Goal: Transaction & Acquisition: Purchase product/service

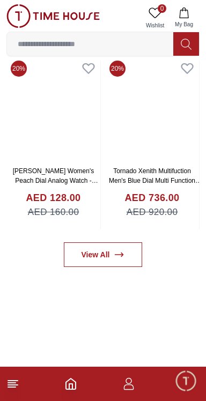
scroll to position [459, 0]
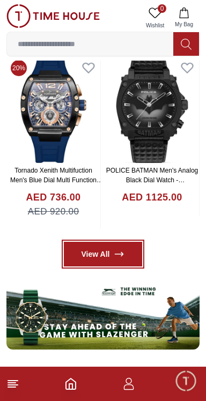
click at [116, 259] on icon at bounding box center [119, 253] width 11 height 11
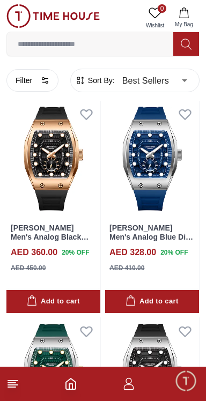
scroll to position [33, 0]
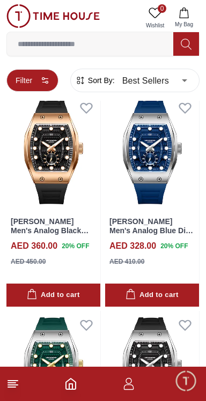
click at [46, 80] on icon "button" at bounding box center [45, 80] width 9 height 9
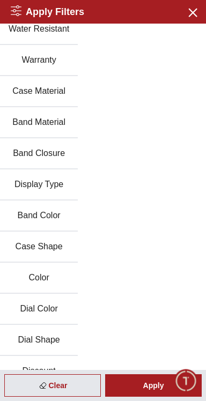
scroll to position [140, 0]
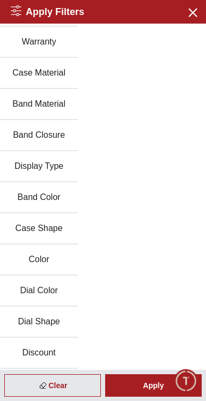
click at [52, 354] on button "Discount" at bounding box center [39, 352] width 78 height 31
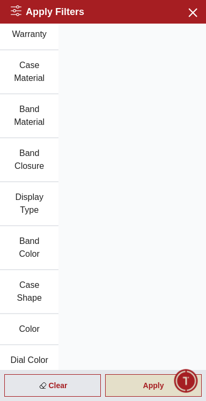
click at [140, 390] on div "Apply" at bounding box center [153, 385] width 96 height 22
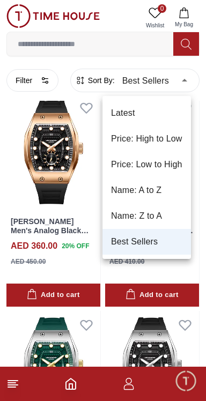
click at [158, 170] on li "Price: Low to High" at bounding box center [146, 165] width 88 height 26
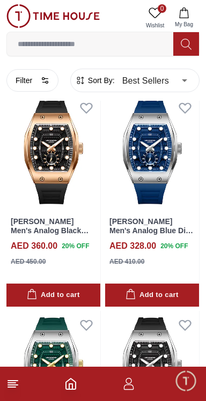
type input "*"
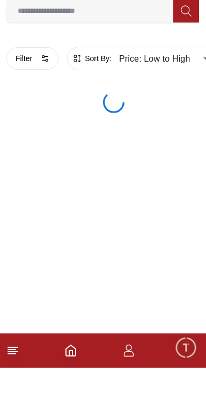
click at [110, 96] on span "Sort By:" at bounding box center [96, 91] width 29 height 11
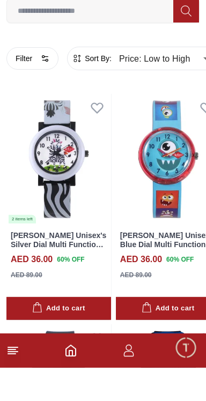
click at [104, 91] on span "Sort By:" at bounding box center [96, 91] width 29 height 11
click at [112, 48] on input at bounding box center [90, 43] width 166 height 21
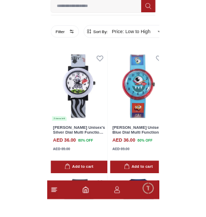
scroll to position [2, 0]
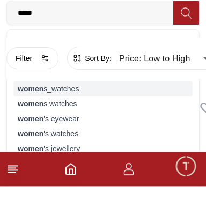
type input "*****"
click at [76, 127] on div "women s_watches" at bounding box center [102, 119] width 179 height 15
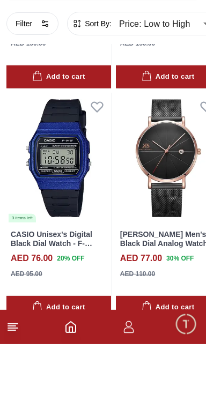
scroll to position [4507, 0]
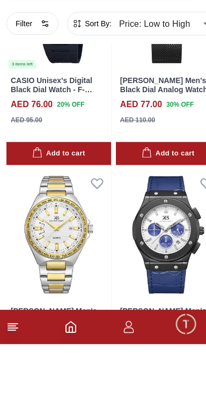
click at [16, 390] on icon at bounding box center [12, 383] width 13 height 13
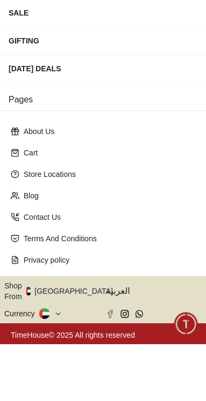
scroll to position [196, 0]
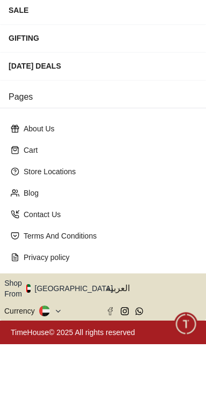
click at [117, 345] on icon "button" at bounding box center [119, 345] width 4 height 8
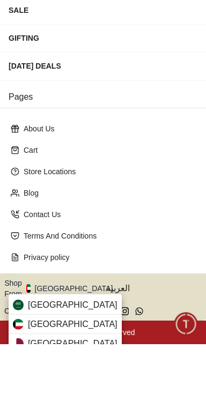
scroll to position [4507, 0]
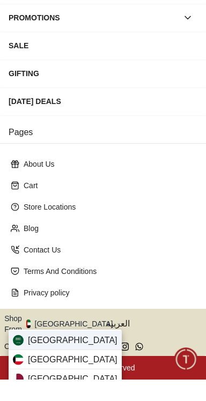
click at [72, 360] on span "[GEOGRAPHIC_DATA]" at bounding box center [72, 361] width 89 height 13
